Goal: Transaction & Acquisition: Obtain resource

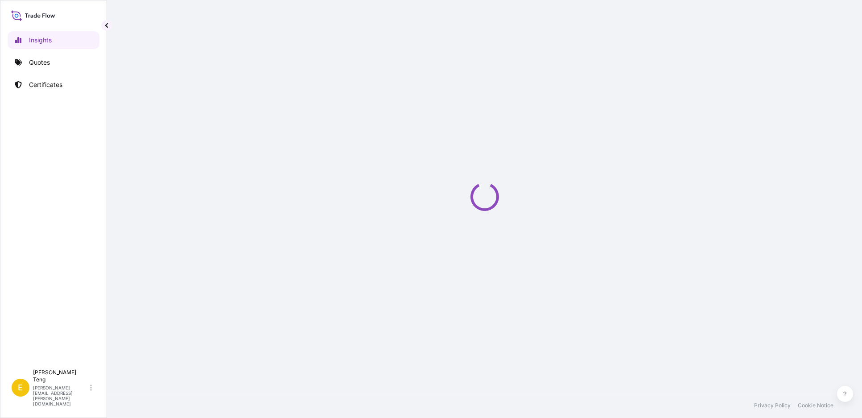
select select "2025"
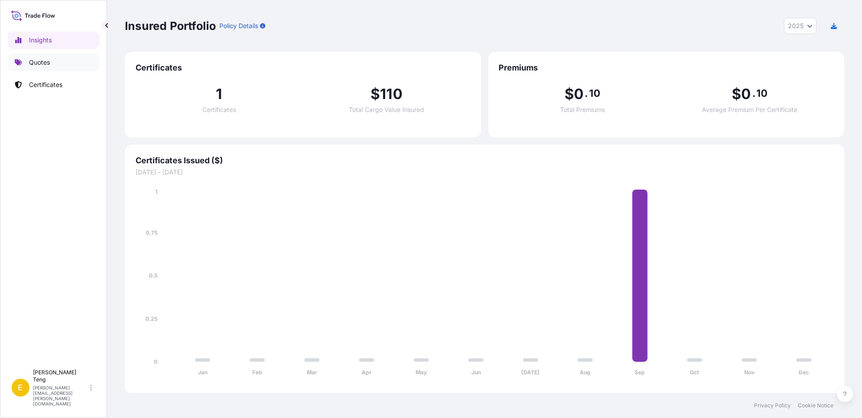
click at [51, 66] on link "Quotes" at bounding box center [54, 62] width 92 height 18
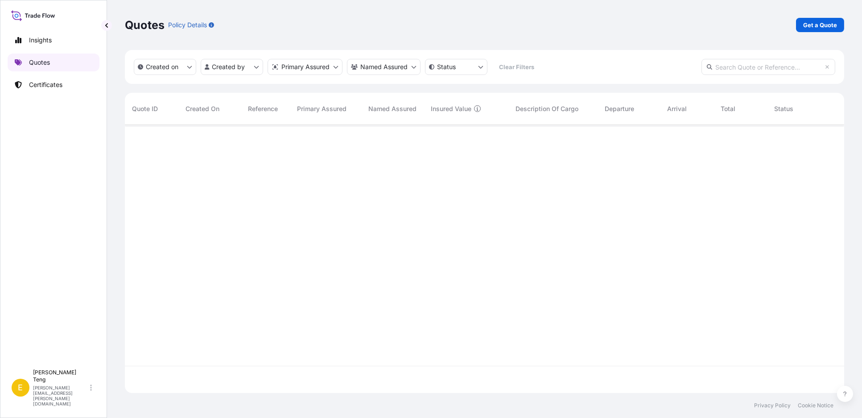
scroll to position [293, 711]
click at [814, 24] on p "Get a Quote" at bounding box center [820, 25] width 34 height 9
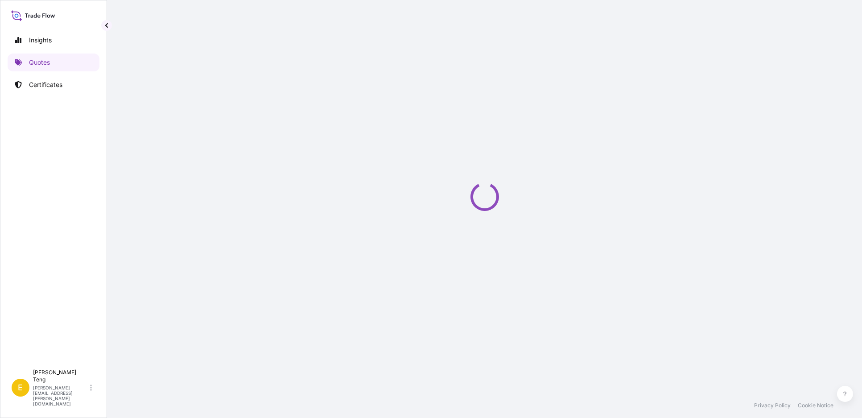
select select "Sea"
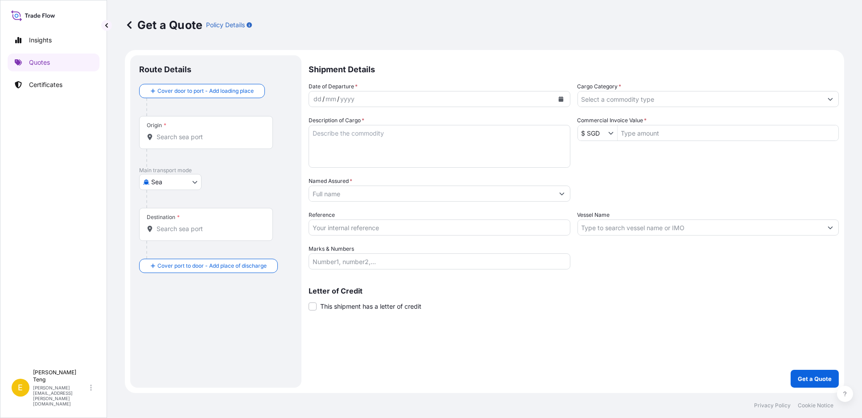
click at [479, 191] on input "Named Assured *" at bounding box center [431, 193] width 245 height 16
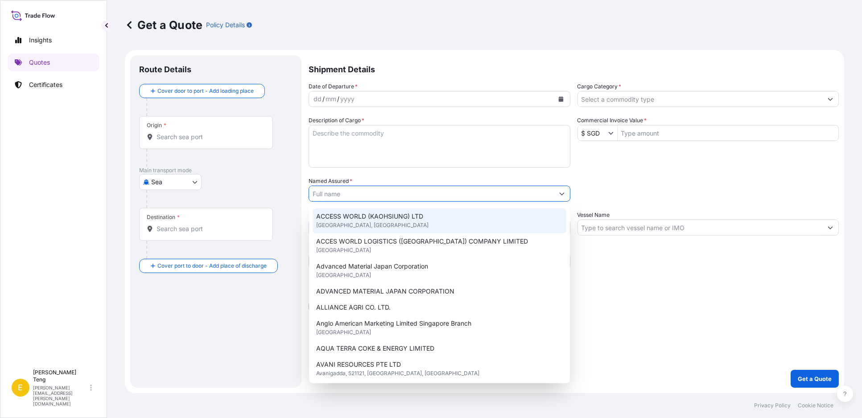
click at [400, 194] on input "Named Assured *" at bounding box center [431, 193] width 245 height 16
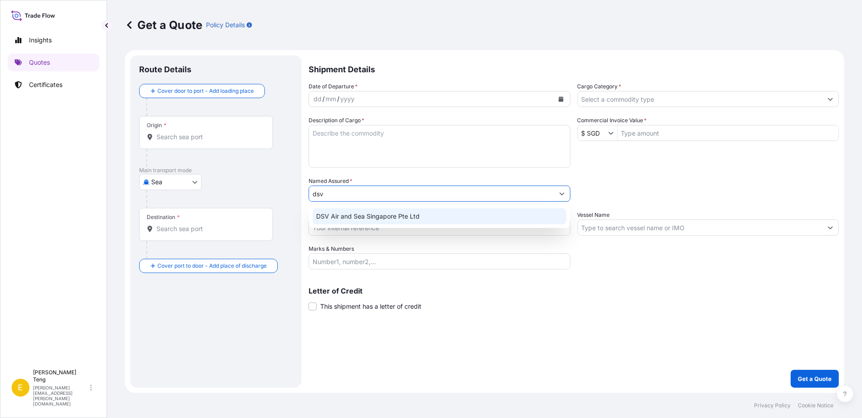
click at [378, 214] on span "DSV Air and Sea Singapore Pte Ltd" at bounding box center [367, 216] width 103 height 9
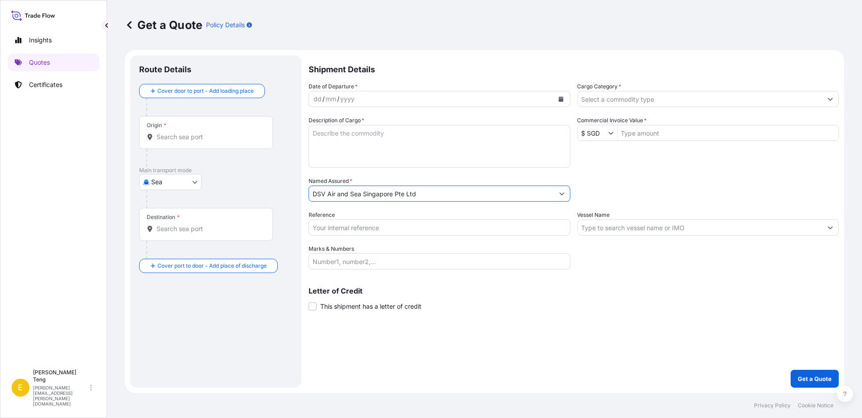
type input "DSV Air and Sea Singapore Pte Ltd"
click at [626, 169] on div "Date of Departure * dd / mm / yyyy Cargo Category * Description of Cargo * Comm…" at bounding box center [573, 175] width 530 height 187
